Goal: Find specific page/section: Find specific page/section

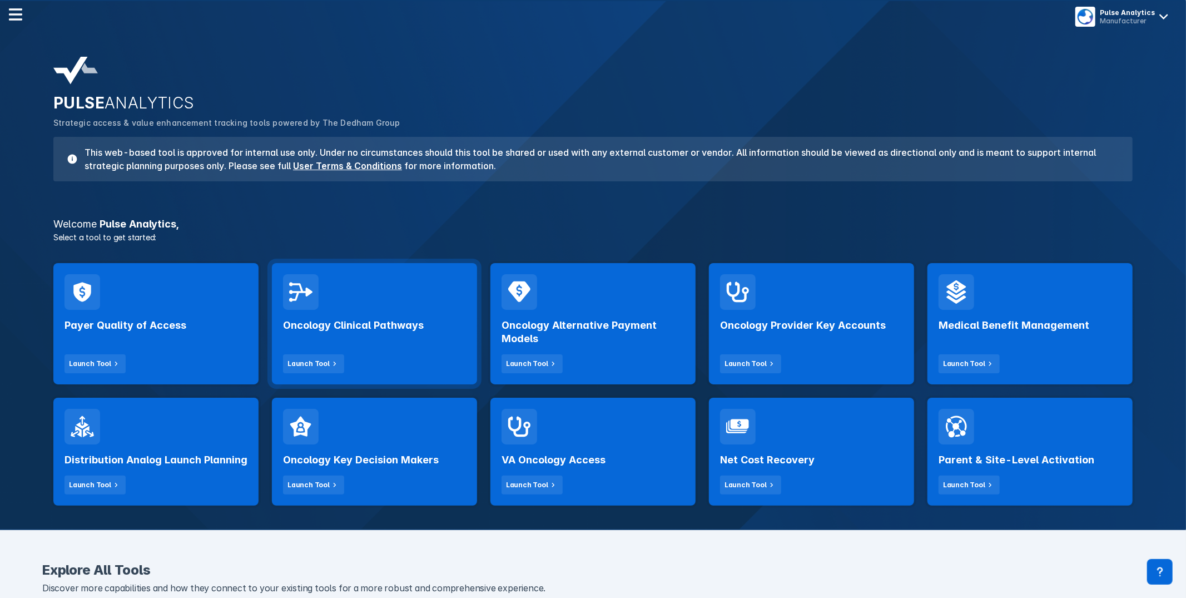
click at [427, 372] on div "Oncology Clinical Pathways Launch Tool" at bounding box center [374, 341] width 183 height 63
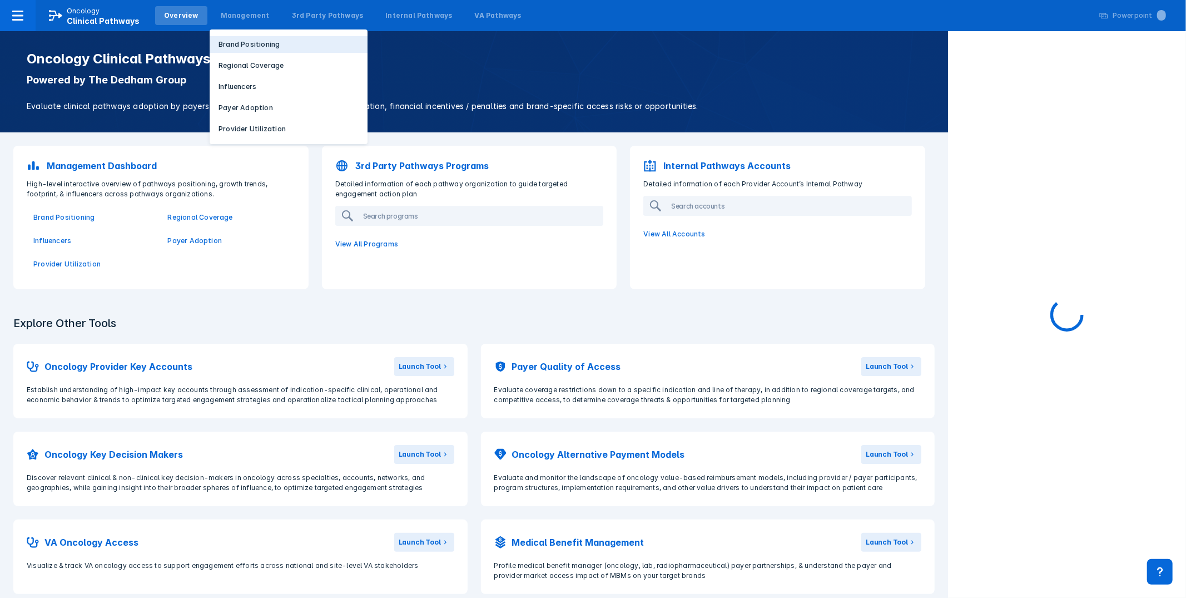
click at [241, 44] on p "Brand Positioning" at bounding box center [249, 44] width 61 height 10
